Goal: Transaction & Acquisition: Purchase product/service

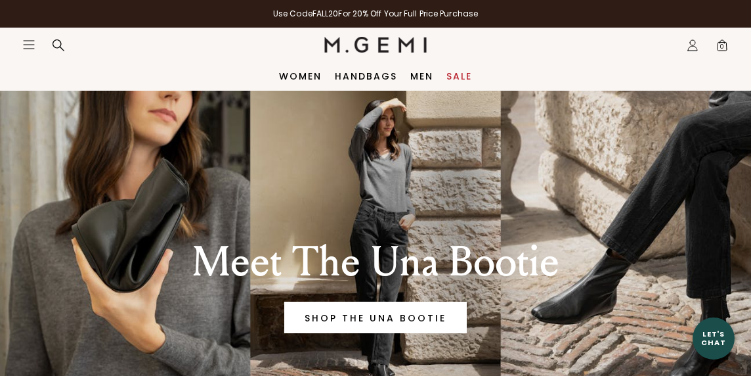
click at [456, 75] on link "Sale" at bounding box center [460, 76] width 26 height 11
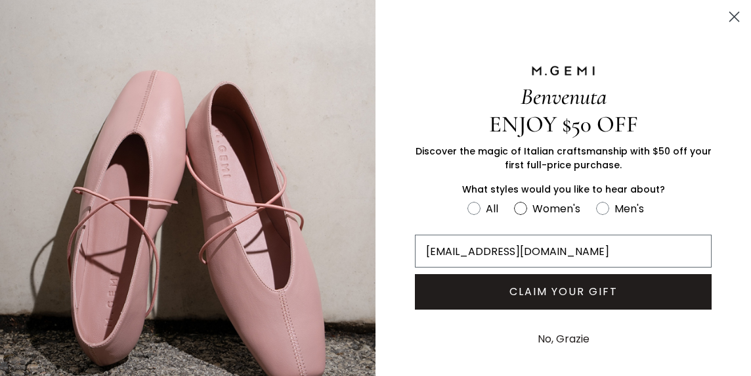
type input "elisegrimes@mac.com"
click at [520, 206] on circle "FULLSCREEN Form" at bounding box center [520, 208] width 12 height 12
click at [468, 200] on input "Women's" at bounding box center [467, 199] width 1 height 1
radio input "true"
click at [571, 334] on button "No, Grazie" at bounding box center [563, 338] width 65 height 33
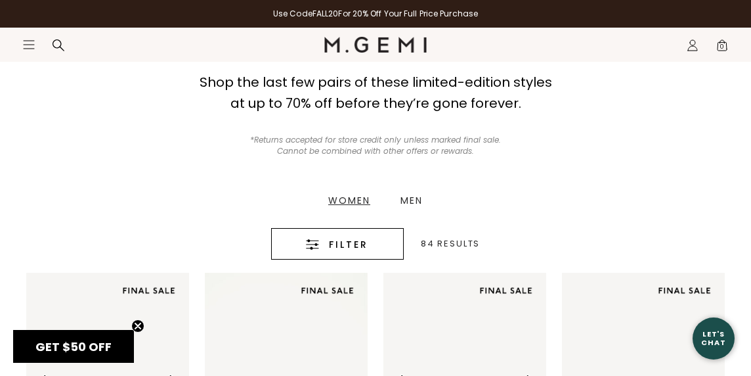
scroll to position [132, 0]
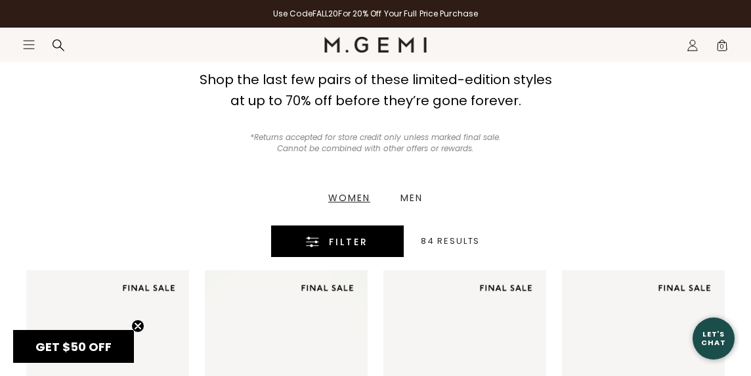
click at [344, 237] on span "Filter" at bounding box center [348, 242] width 39 height 16
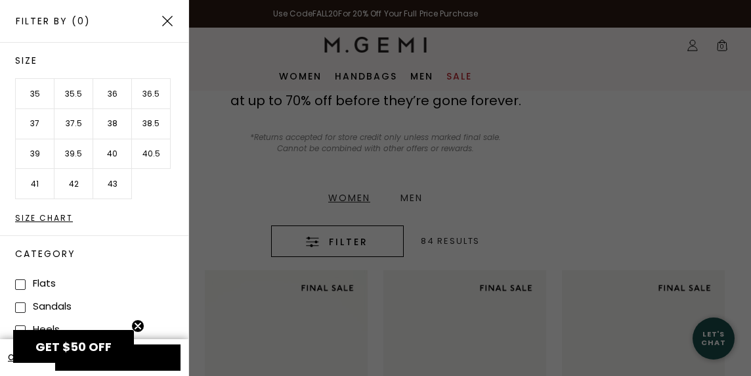
click at [150, 151] on li "40.5" at bounding box center [151, 154] width 39 height 30
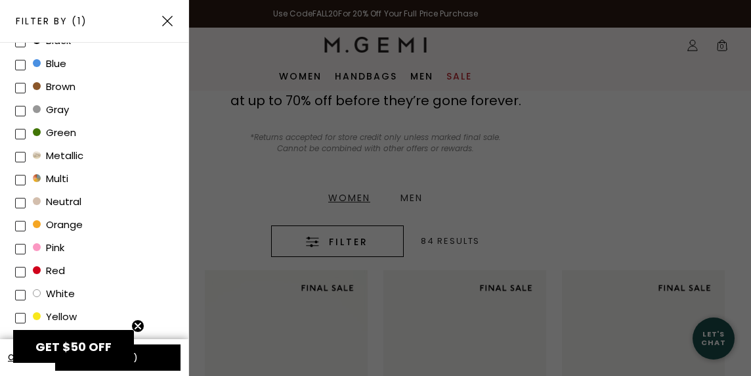
click at [125, 266] on li "red" at bounding box center [101, 270] width 173 height 23
click at [147, 357] on button "Apply (1)" at bounding box center [117, 357] width 125 height 26
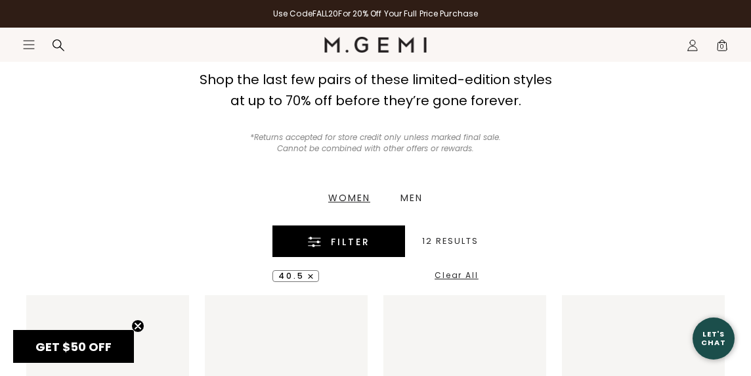
click at [341, 235] on span "Filter" at bounding box center [350, 242] width 39 height 16
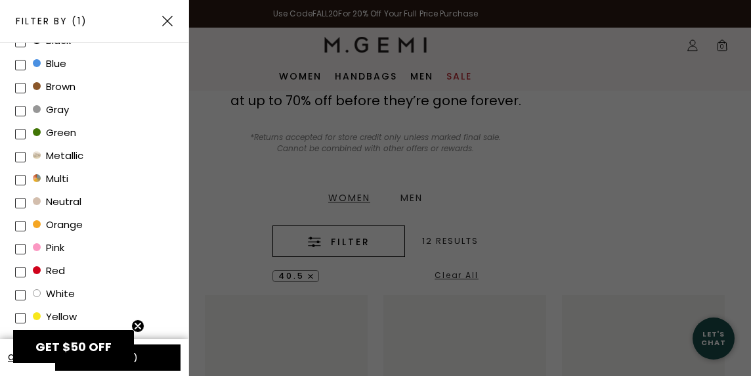
click at [445, 238] on div at bounding box center [375, 188] width 751 height 376
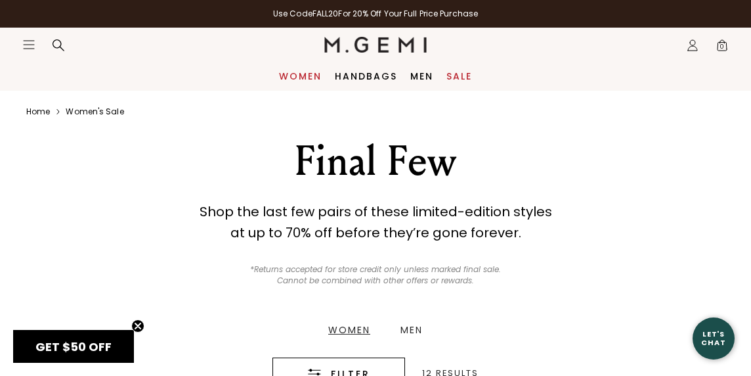
click at [302, 74] on link "Women" at bounding box center [300, 76] width 43 height 11
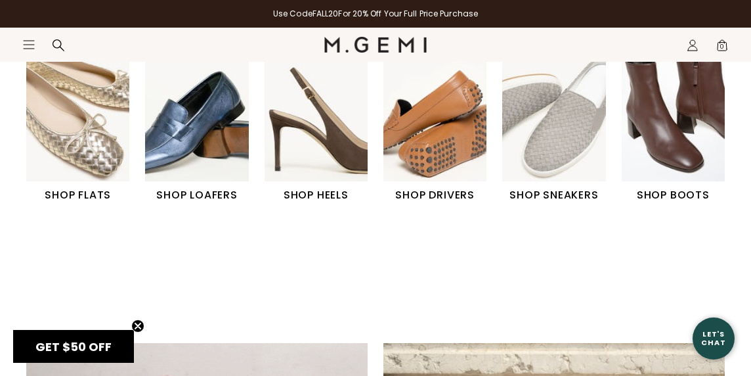
scroll to position [456, 0]
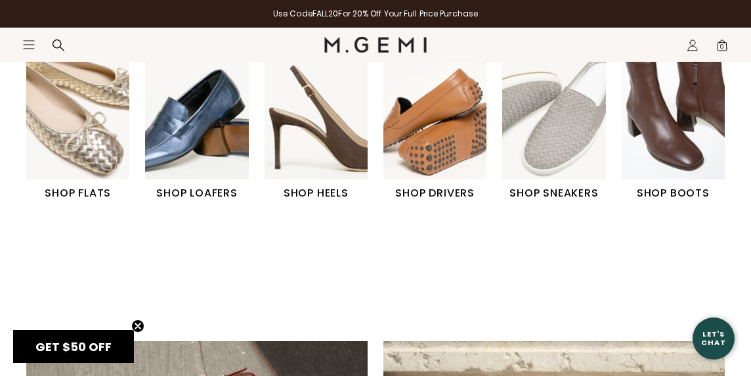
click at [214, 129] on img "2 / 6" at bounding box center [196, 115] width 103 height 129
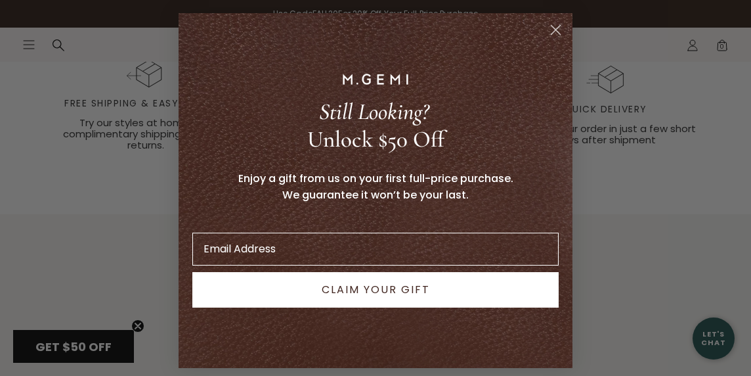
click at [555, 26] on circle "Close dialog" at bounding box center [556, 30] width 22 height 22
